Goal: Information Seeking & Learning: Learn about a topic

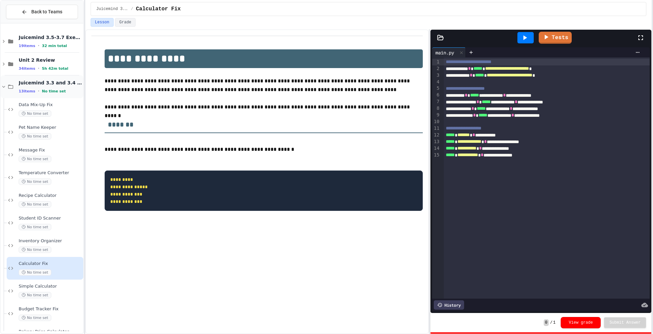
click at [22, 83] on span "Juicemind 3.3 and 3.4 Exercises" at bounding box center [50, 83] width 63 height 6
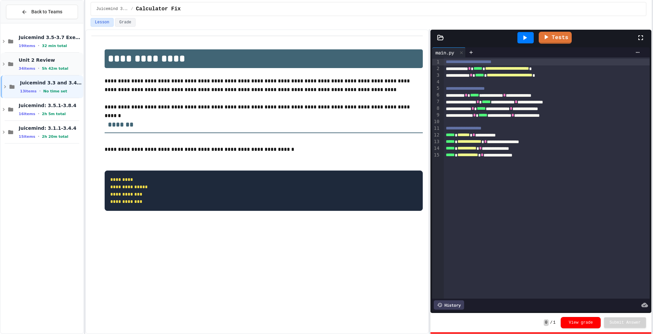
click at [22, 64] on div "Unit 2 Review 34 items • 5h 42m total" at bounding box center [50, 64] width 63 height 14
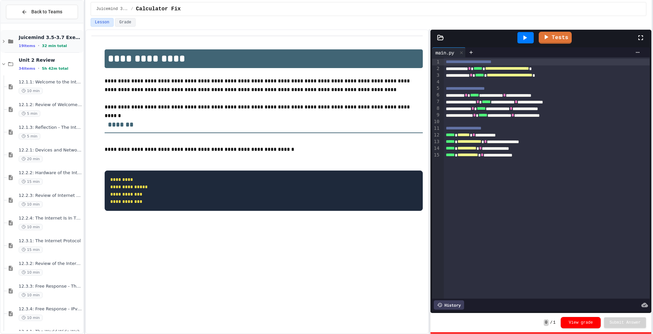
click at [23, 42] on div "Juicemind 3.5-3.7 Exercises 19 items • 32 min total" at bounding box center [50, 41] width 63 height 14
click at [29, 57] on span "Survey Form Debugger" at bounding box center [50, 60] width 63 height 6
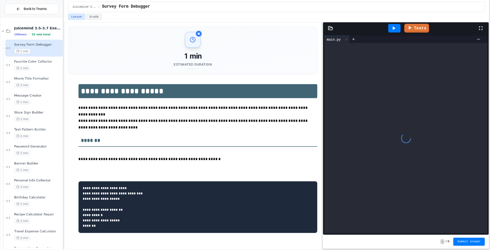
scroll to position [8, 0]
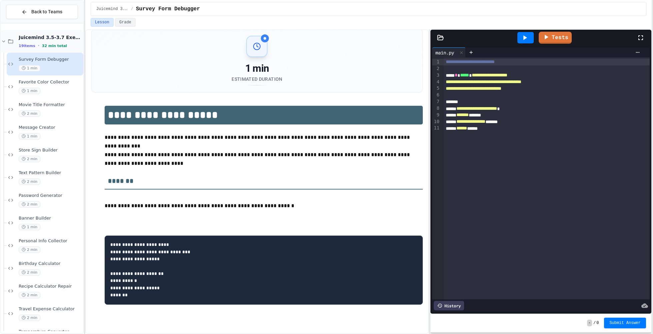
click at [38, 45] on span "•" at bounding box center [38, 45] width 1 height 5
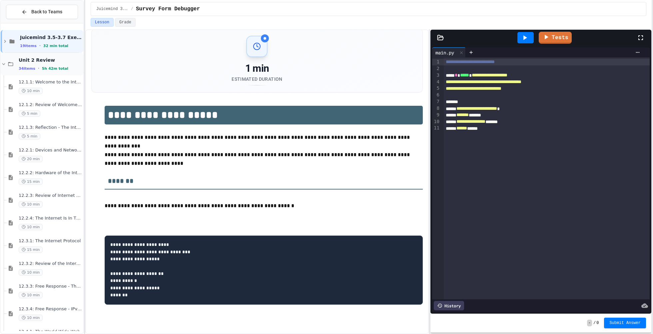
click at [40, 61] on span "Unit 2 Review" at bounding box center [50, 60] width 63 height 6
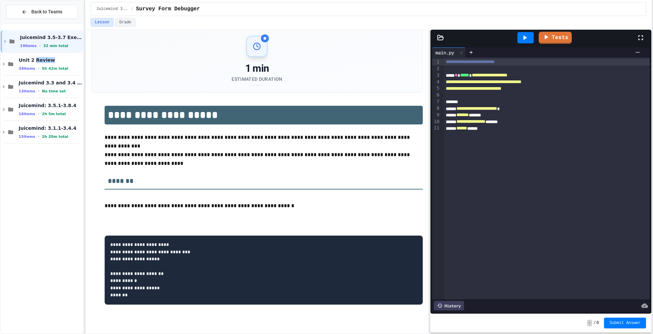
click at [40, 61] on span "Unit 2 Review" at bounding box center [50, 60] width 63 height 6
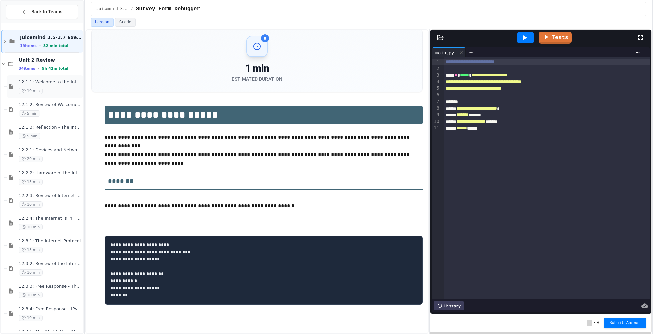
click at [32, 89] on span "10 min" at bounding box center [31, 91] width 24 height 6
